Goal: Use online tool/utility: Utilize a website feature to perform a specific function

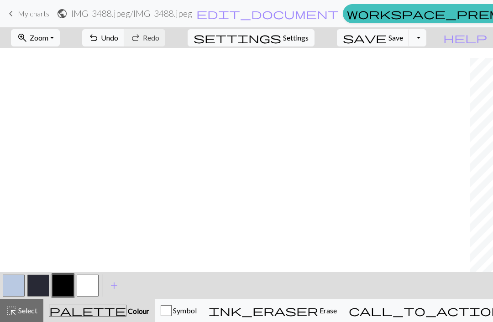
scroll to position [10, 470]
click at [18, 285] on button "button" at bounding box center [14, 286] width 22 height 22
click at [63, 289] on button "button" at bounding box center [63, 286] width 22 height 22
click at [23, 285] on button "button" at bounding box center [14, 286] width 22 height 22
click at [125, 36] on button "undo Undo Undo" at bounding box center [103, 37] width 42 height 17
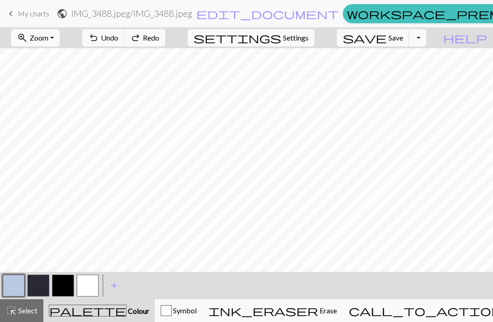
click at [63, 286] on button "button" at bounding box center [63, 286] width 22 height 22
click at [118, 33] on span "Undo" at bounding box center [109, 37] width 17 height 9
click at [28, 286] on button "button" at bounding box center [38, 286] width 22 height 22
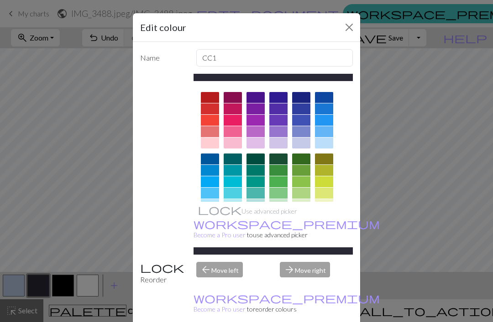
click at [21, 283] on div "Edit colour Name CC1 Use advanced picker workspace_premium Become a Pro user to…" at bounding box center [246, 161] width 493 height 322
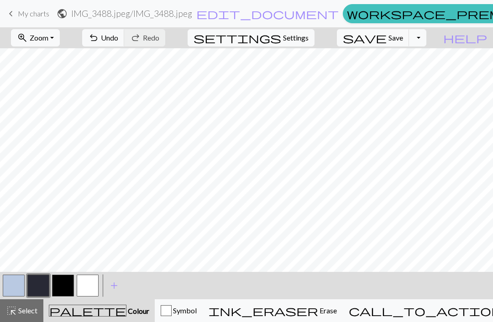
click at [17, 285] on button "button" at bounding box center [14, 286] width 22 height 22
click at [62, 285] on button "button" at bounding box center [63, 286] width 22 height 22
click at [21, 281] on button "button" at bounding box center [14, 286] width 22 height 22
click at [70, 279] on button "button" at bounding box center [63, 286] width 22 height 22
click at [20, 284] on button "button" at bounding box center [14, 286] width 22 height 22
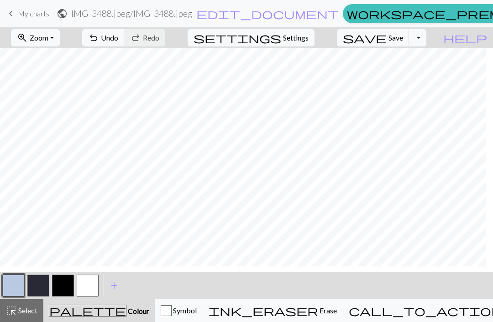
scroll to position [5, 462]
click at [118, 34] on span "Undo" at bounding box center [109, 37] width 17 height 9
click at [65, 284] on button "button" at bounding box center [63, 286] width 22 height 22
click at [118, 39] on span "Undo" at bounding box center [109, 37] width 17 height 9
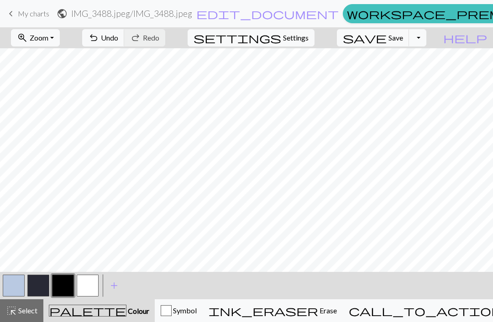
click at [90, 289] on button "button" at bounding box center [88, 286] width 22 height 22
click at [17, 287] on button "button" at bounding box center [14, 286] width 22 height 22
click at [64, 289] on button "button" at bounding box center [63, 286] width 22 height 22
click at [10, 282] on button "button" at bounding box center [14, 286] width 22 height 22
click at [88, 286] on button "button" at bounding box center [88, 286] width 22 height 22
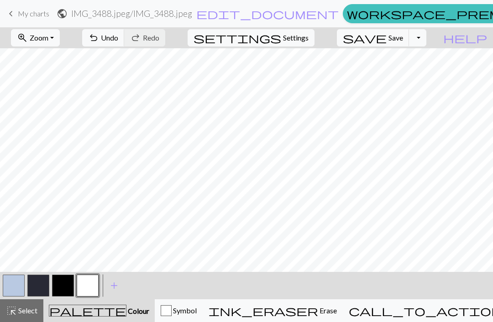
click at [37, 286] on button "button" at bounding box center [38, 286] width 22 height 22
click at [64, 280] on button "button" at bounding box center [63, 286] width 22 height 22
click at [12, 281] on button "button" at bounding box center [14, 286] width 22 height 22
click at [67, 285] on button "button" at bounding box center [63, 286] width 22 height 22
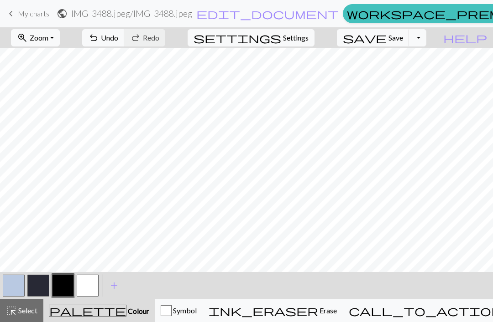
click at [82, 287] on button "button" at bounding box center [88, 286] width 22 height 22
click at [63, 290] on button "button" at bounding box center [63, 286] width 22 height 22
click at [88, 287] on button "button" at bounding box center [88, 286] width 22 height 22
click at [67, 285] on button "button" at bounding box center [63, 286] width 22 height 22
click at [88, 285] on button "button" at bounding box center [88, 286] width 22 height 22
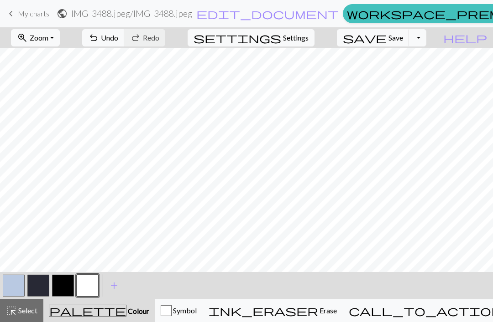
click at [68, 282] on button "button" at bounding box center [63, 286] width 22 height 22
click at [92, 284] on button "button" at bounding box center [88, 286] width 22 height 22
click at [69, 281] on button "button" at bounding box center [63, 286] width 22 height 22
click at [21, 291] on button "button" at bounding box center [14, 286] width 22 height 22
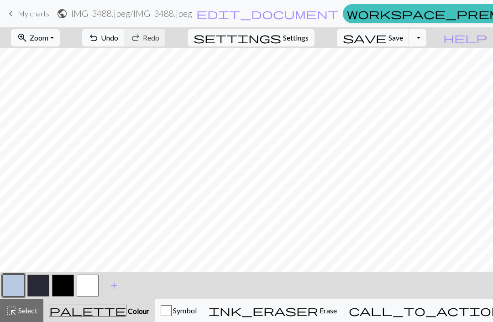
click at [68, 285] on button "button" at bounding box center [63, 286] width 22 height 22
click at [93, 284] on button "button" at bounding box center [88, 286] width 22 height 22
click at [67, 282] on button "button" at bounding box center [63, 286] width 22 height 22
click at [92, 284] on button "button" at bounding box center [88, 286] width 22 height 22
click at [65, 288] on button "button" at bounding box center [63, 286] width 22 height 22
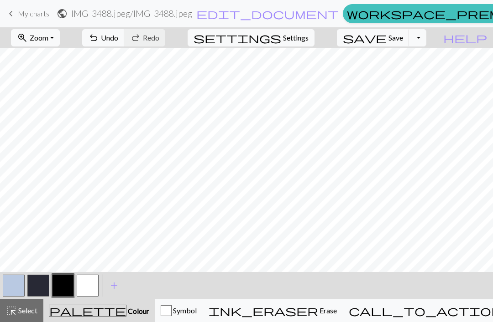
click at [16, 283] on button "button" at bounding box center [14, 286] width 22 height 22
click at [118, 36] on span "Undo" at bounding box center [109, 37] width 17 height 9
click at [65, 286] on button "button" at bounding box center [63, 286] width 22 height 22
click at [17, 286] on button "button" at bounding box center [14, 286] width 22 height 22
click at [68, 285] on button "button" at bounding box center [63, 286] width 22 height 22
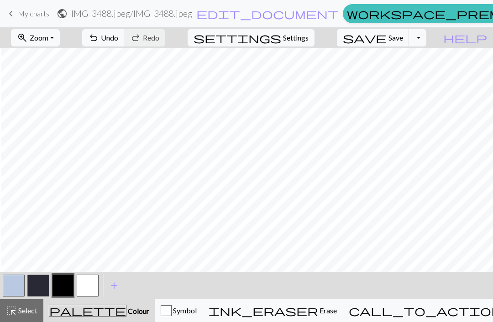
scroll to position [0, 623]
click at [19, 282] on button "button" at bounding box center [14, 286] width 22 height 22
click at [125, 39] on button "undo Undo Undo" at bounding box center [103, 37] width 42 height 17
click at [90, 285] on button "button" at bounding box center [88, 286] width 22 height 22
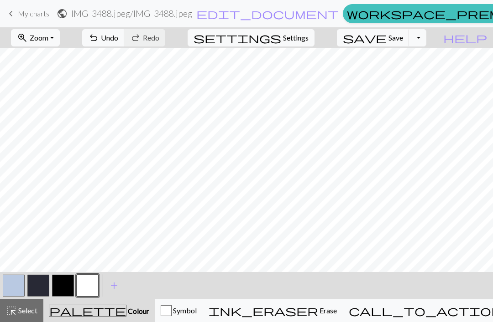
click at [68, 288] on button "button" at bounding box center [63, 286] width 22 height 22
click at [288, 291] on div "< > add Add a colour" at bounding box center [246, 285] width 493 height 27
click at [88, 282] on button "button" at bounding box center [88, 286] width 22 height 22
click at [401, 35] on button "save Save Save" at bounding box center [373, 37] width 73 height 17
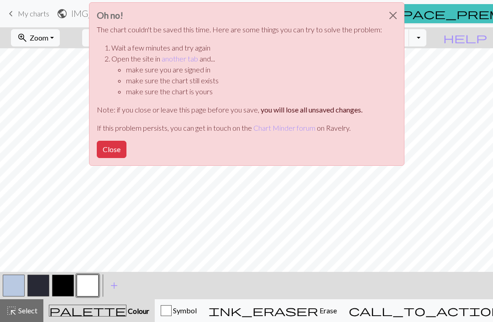
click at [113, 149] on button "Close" at bounding box center [112, 149] width 30 height 17
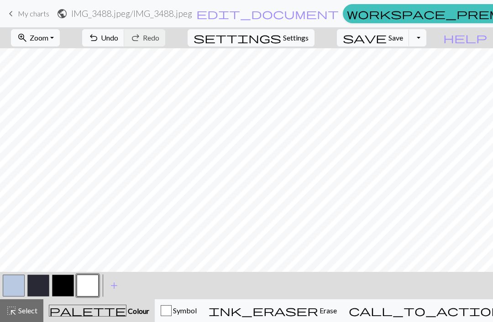
click at [406, 45] on button "save Save Save" at bounding box center [373, 37] width 73 height 17
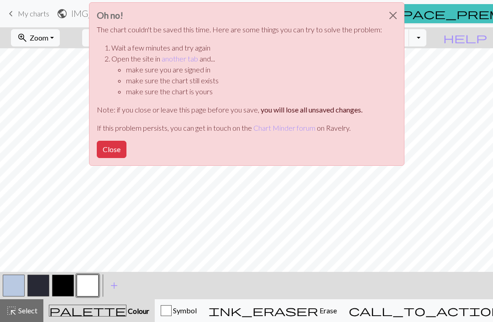
click at [111, 150] on button "Close" at bounding box center [112, 149] width 30 height 17
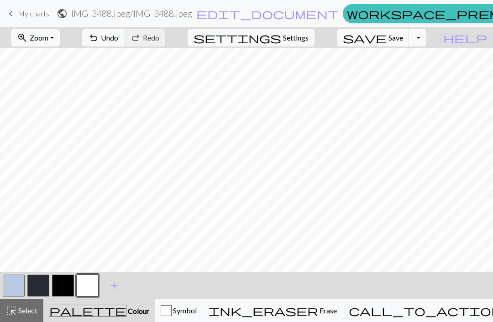
click at [403, 41] on span "Save" at bounding box center [395, 37] width 15 height 9
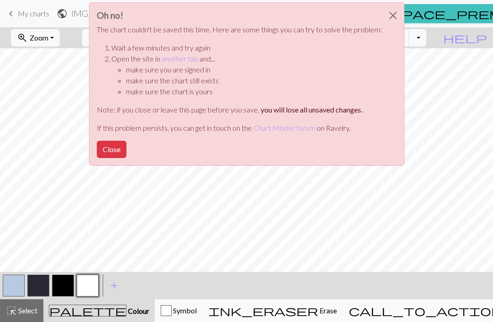
click at [388, 14] on button "Close" at bounding box center [393, 16] width 22 height 26
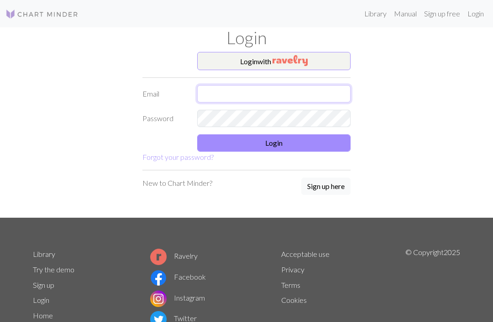
type input "[EMAIL_ADDRESS][DOMAIN_NAME]"
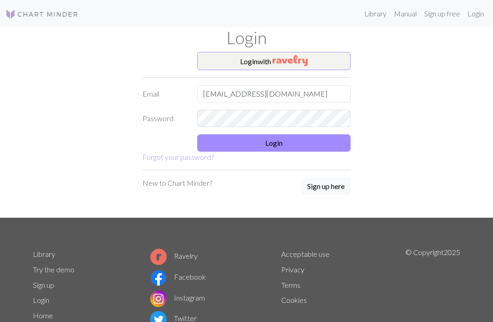
click at [218, 150] on button "Login" at bounding box center [273, 143] width 153 height 17
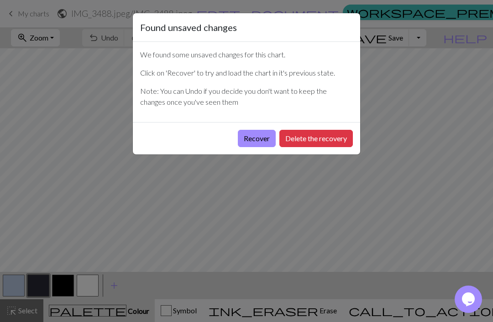
click at [249, 130] on button "Recover" at bounding box center [257, 138] width 38 height 17
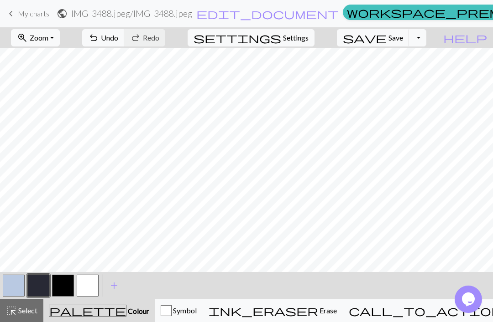
click at [88, 287] on button "button" at bounding box center [88, 286] width 22 height 22
click at [67, 280] on button "button" at bounding box center [63, 286] width 22 height 22
click at [93, 287] on button "button" at bounding box center [88, 286] width 22 height 22
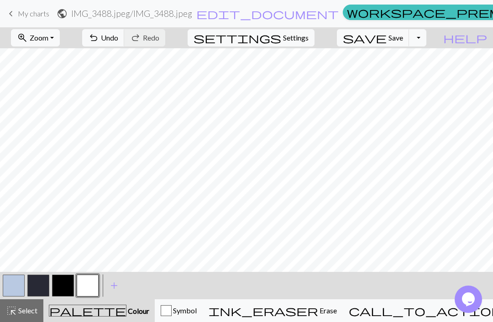
click at [99, 39] on span "undo" at bounding box center [93, 37] width 11 height 13
click at [62, 283] on button "button" at bounding box center [63, 286] width 22 height 22
click at [403, 39] on span "Save" at bounding box center [395, 37] width 15 height 9
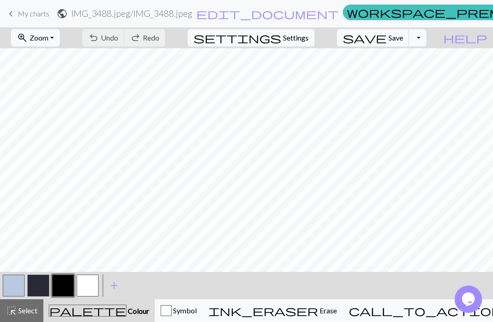
click at [401, 45] on button "save Save Save" at bounding box center [373, 37] width 73 height 17
click at [409, 44] on button "save Save Save" at bounding box center [373, 37] width 73 height 17
click at [403, 39] on span "Save" at bounding box center [395, 37] width 15 height 9
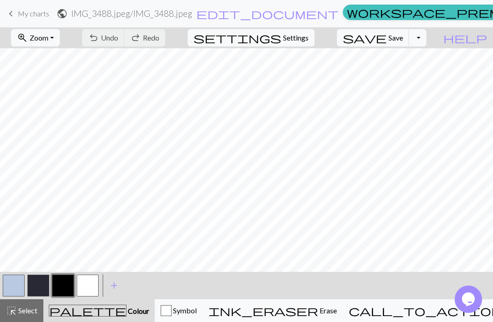
click at [403, 37] on span "Save" at bounding box center [395, 37] width 15 height 9
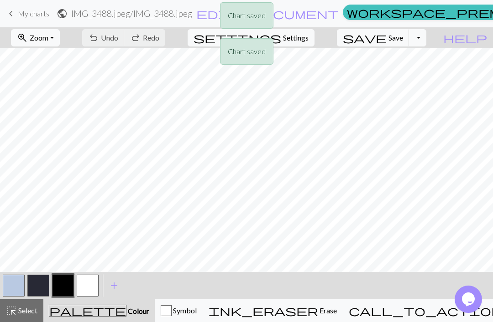
click at [429, 43] on div "Chart saved Chart saved Chart saved Chart saved Chart saved Chart saved" at bounding box center [246, 108] width 493 height 216
click at [424, 45] on div "Chart saved Chart saved Chart saved Chart saved Chart saved Chart saved" at bounding box center [246, 108] width 493 height 216
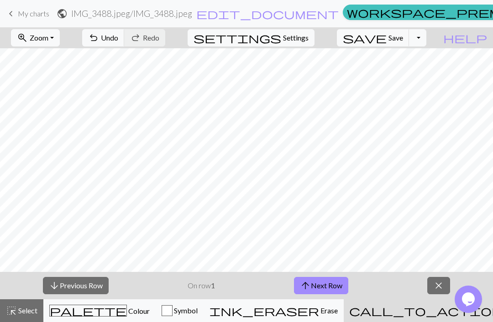
click at [426, 41] on button "Toggle Dropdown" at bounding box center [417, 37] width 17 height 17
click at [426, 37] on button "Toggle Dropdown" at bounding box center [417, 37] width 17 height 17
click at [405, 74] on button "save_alt Download" at bounding box center [350, 72] width 150 height 15
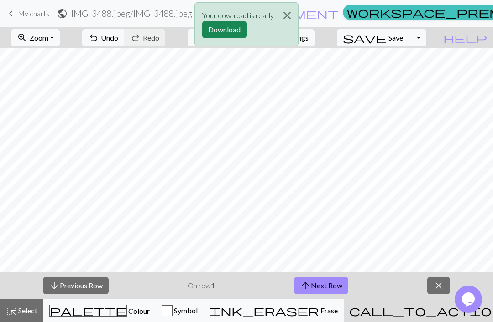
click at [237, 29] on button "Download" at bounding box center [224, 29] width 44 height 17
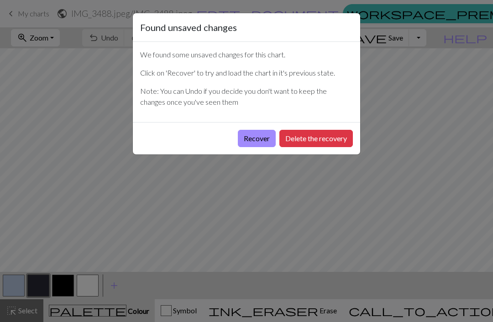
click at [240, 144] on button "Recover" at bounding box center [257, 138] width 38 height 17
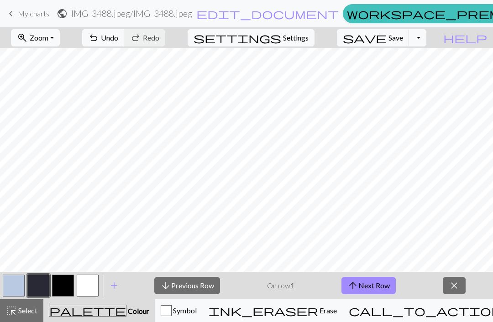
click at [449, 286] on span "close" at bounding box center [453, 286] width 11 height 13
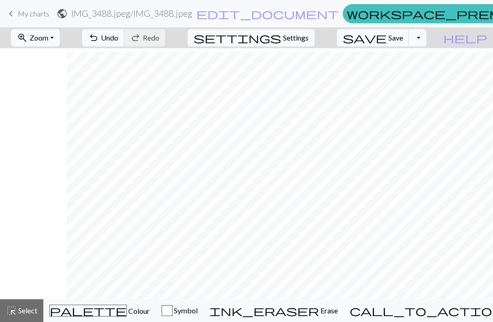
scroll to position [189, 413]
click at [127, 315] on span "Colour" at bounding box center [138, 311] width 23 height 9
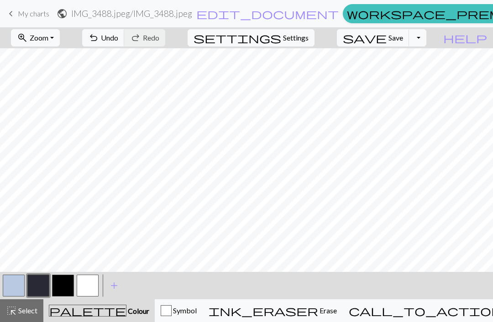
click at [18, 291] on button "button" at bounding box center [14, 286] width 22 height 22
click at [426, 42] on button "Toggle Dropdown" at bounding box center [417, 37] width 17 height 17
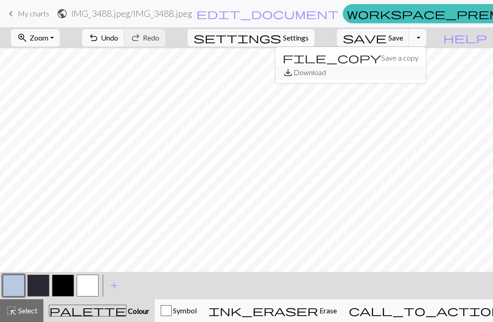
click at [405, 75] on button "save_alt Download" at bounding box center [350, 72] width 150 height 15
click at [426, 40] on button "Toggle Dropdown" at bounding box center [417, 37] width 17 height 17
click at [400, 78] on button "save_alt Download" at bounding box center [350, 72] width 150 height 15
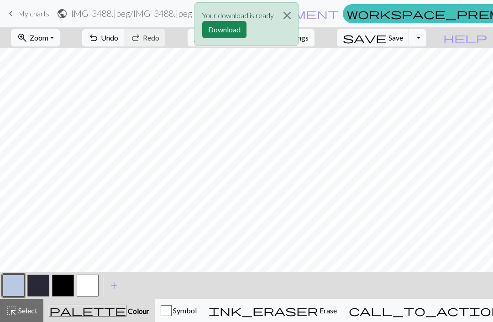
click at [216, 31] on button "Download" at bounding box center [224, 29] width 44 height 17
